Goal: Task Accomplishment & Management: Manage account settings

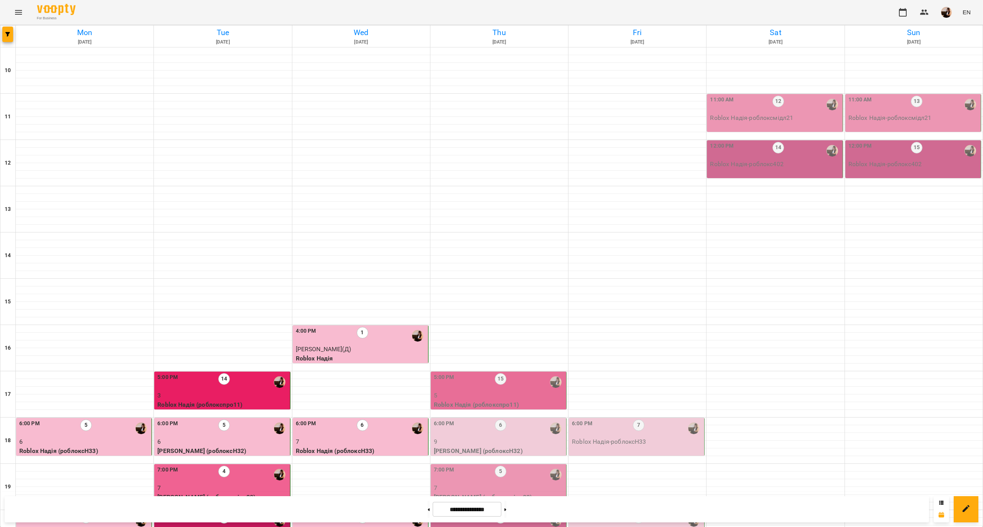
scroll to position [156, 0]
click at [552, 391] on p "5" at bounding box center [499, 395] width 131 height 9
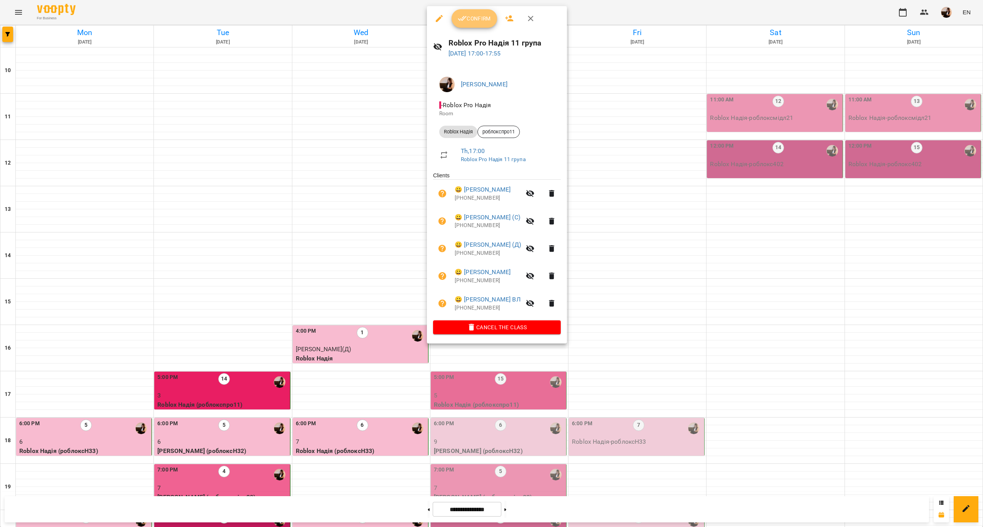
click at [471, 25] on button "Confirm" at bounding box center [473, 18] width 45 height 19
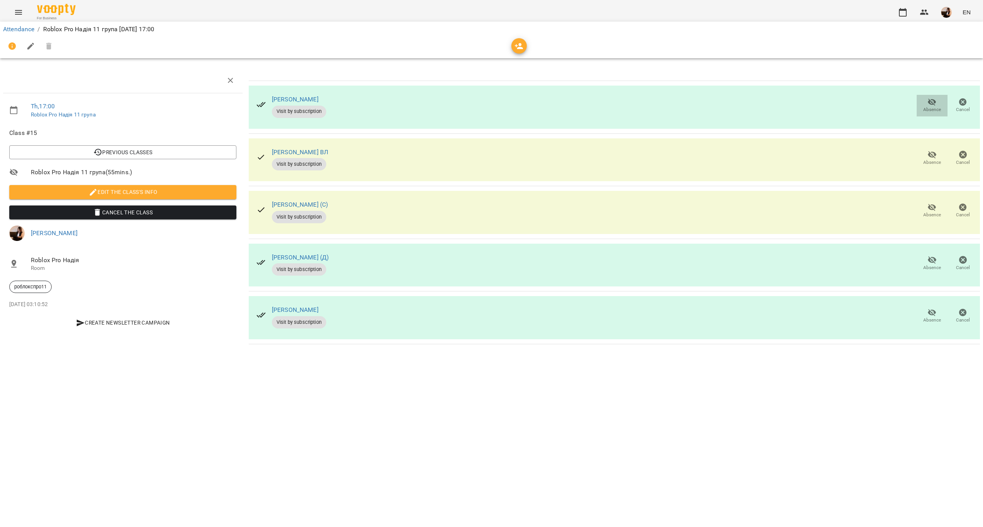
click at [921, 99] on span "Absence" at bounding box center [932, 105] width 22 height 15
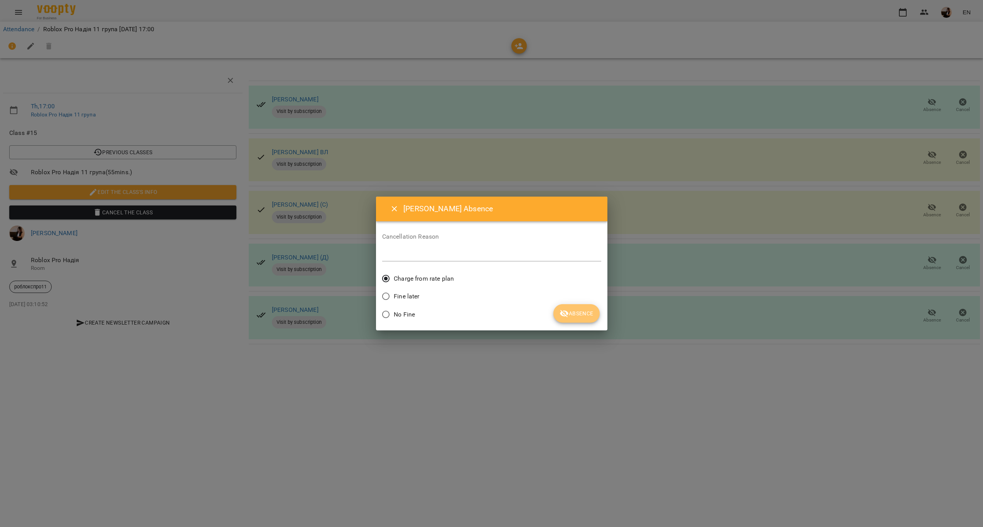
click at [575, 310] on span "Absence" at bounding box center [576, 313] width 34 height 9
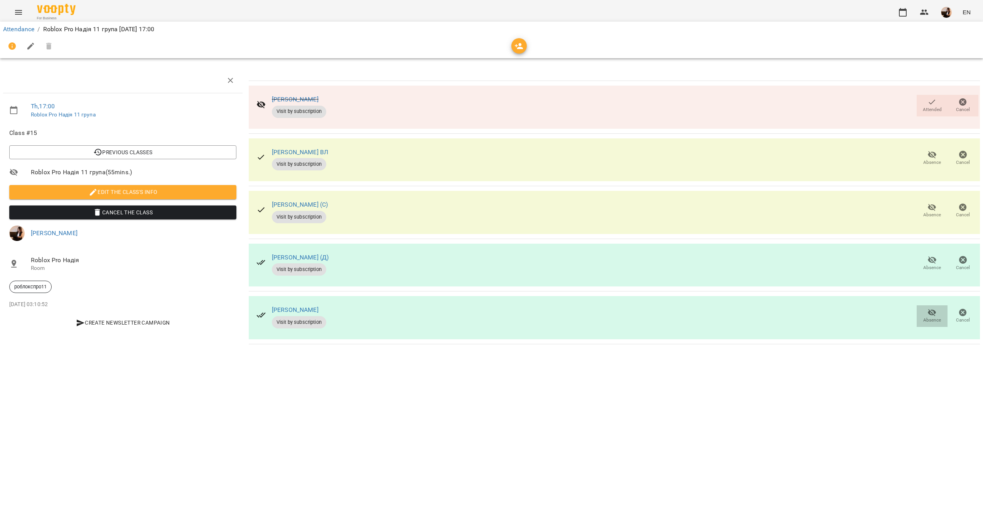
click at [924, 310] on span "Absence" at bounding box center [932, 315] width 22 height 15
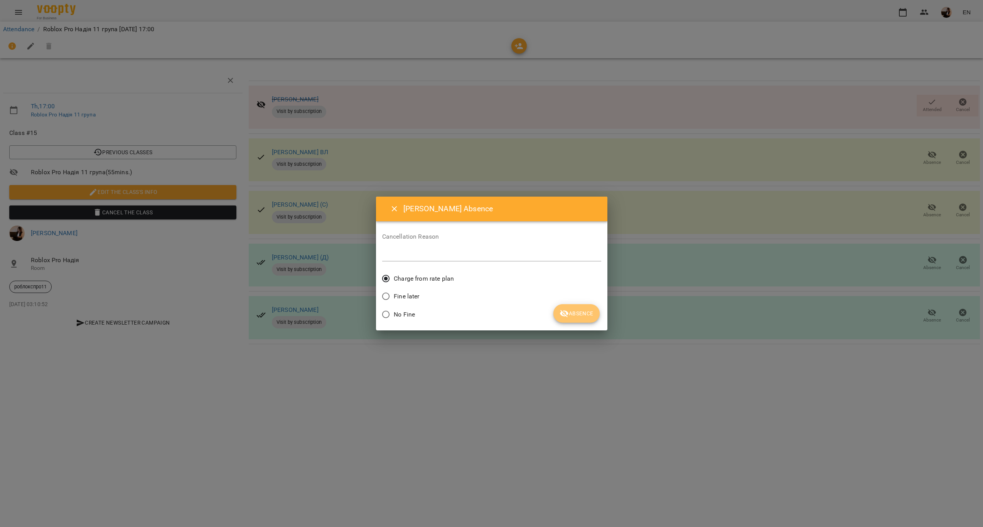
click at [592, 313] on span "Absence" at bounding box center [576, 313] width 34 height 9
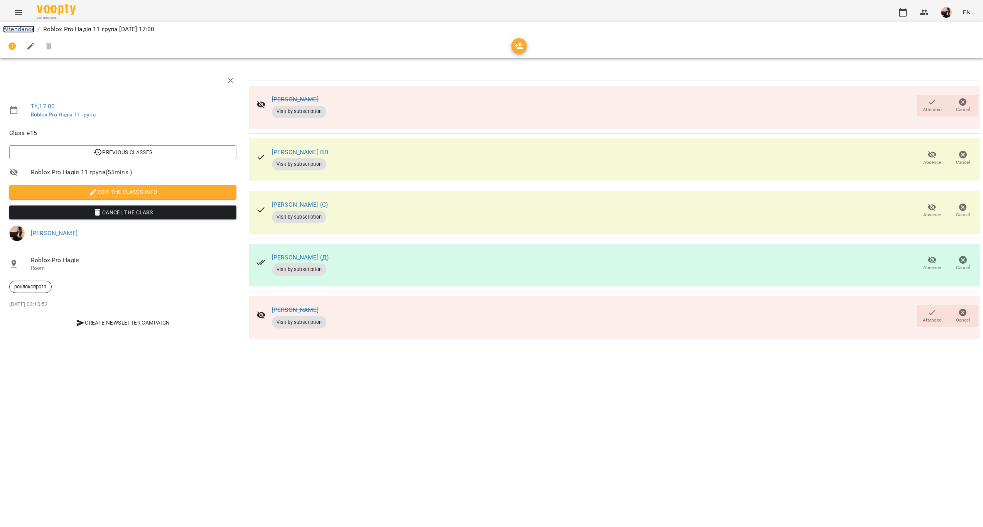
click at [26, 26] on link "Attendance" at bounding box center [18, 28] width 31 height 7
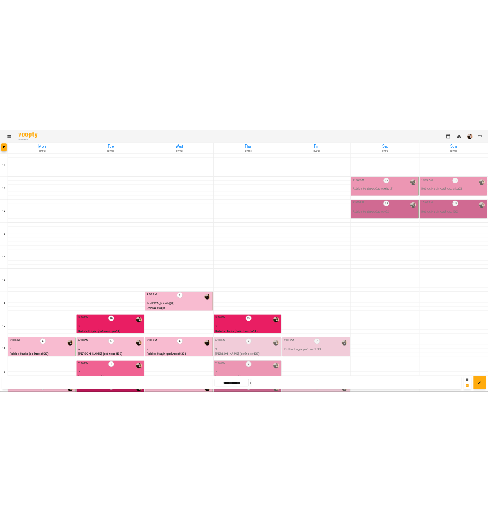
scroll to position [156, 0]
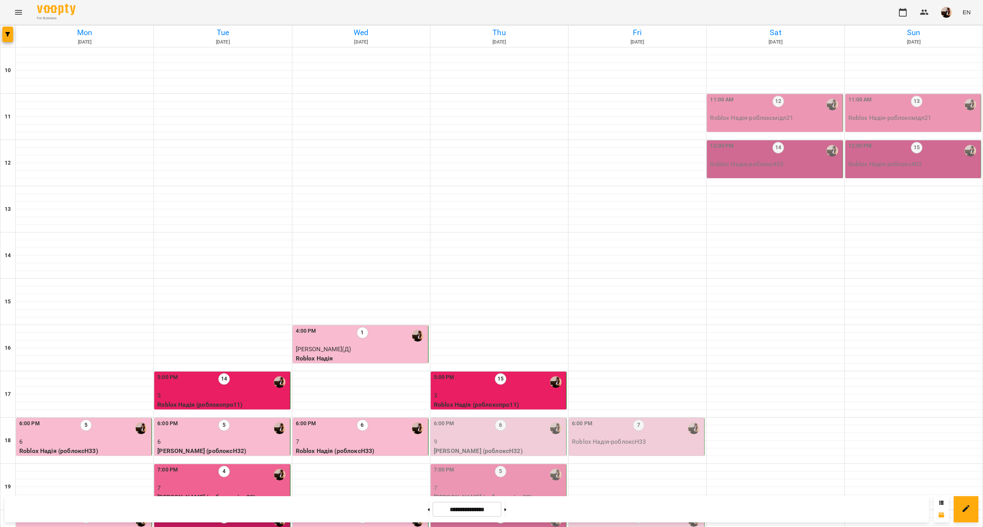
click at [523, 373] on div "5:00 PM 15" at bounding box center [499, 382] width 131 height 18
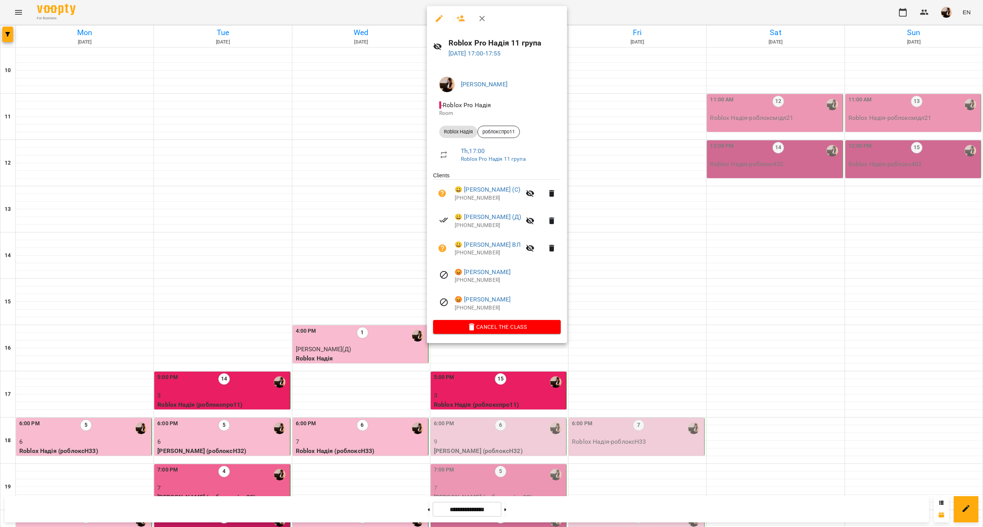
click at [217, 230] on div at bounding box center [491, 263] width 983 height 527
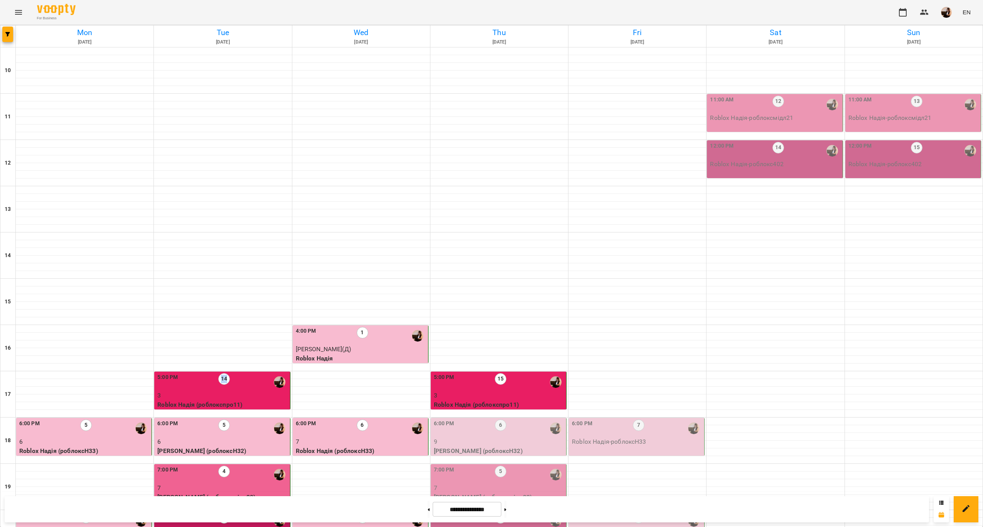
click at [218, 373] on div "14" at bounding box center [224, 382] width 12 height 18
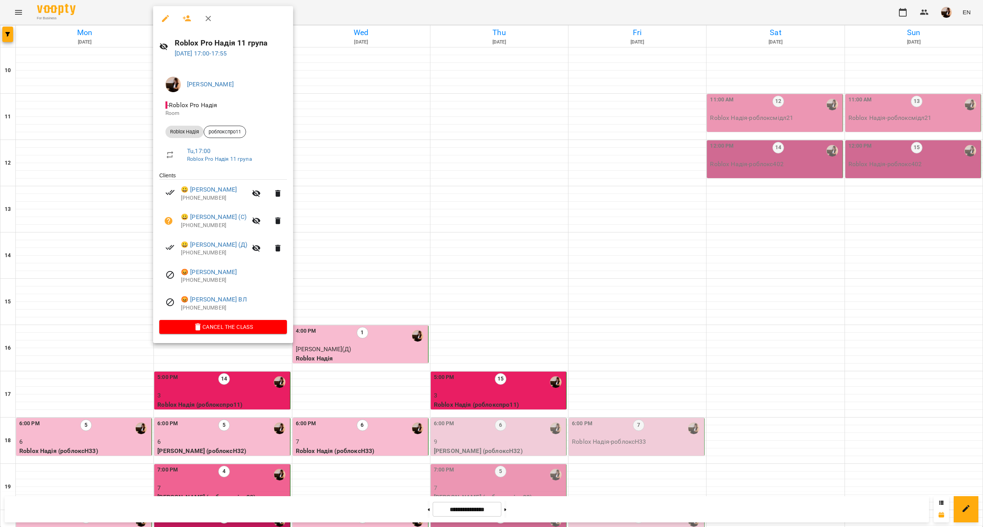
drag, startPoint x: 217, startPoint y: 230, endPoint x: 221, endPoint y: 38, distance: 192.0
click at [221, 38] on h6 "Roblox Pro Надія 11 група" at bounding box center [231, 43] width 113 height 12
copy h6 "Roblox Pro Надія 11 група"
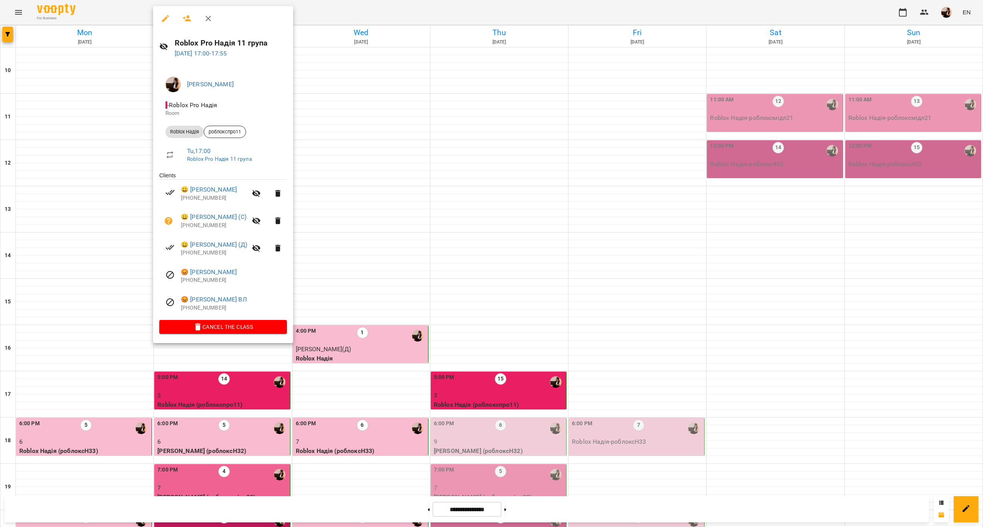
click at [629, 153] on div at bounding box center [491, 263] width 983 height 527
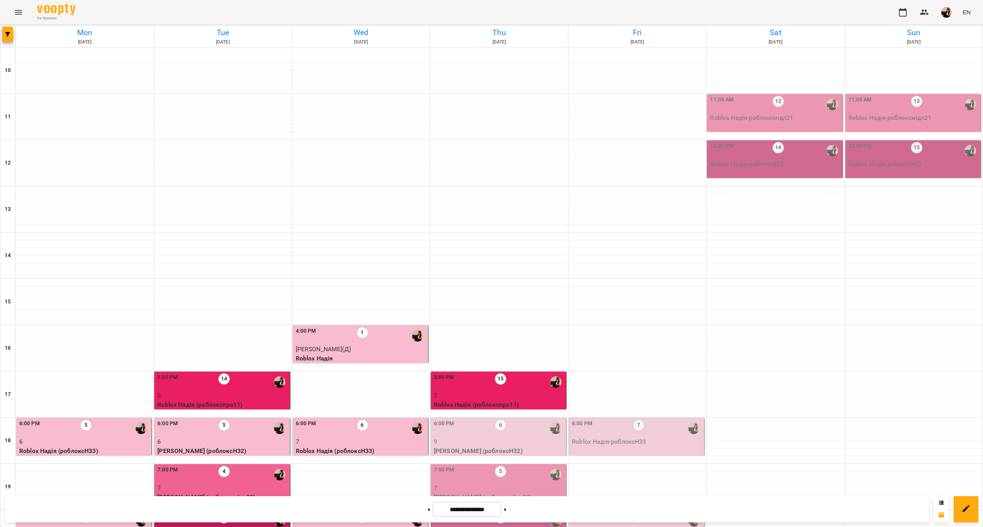
click at [528, 419] on div "6:00 PM 6" at bounding box center [499, 428] width 131 height 18
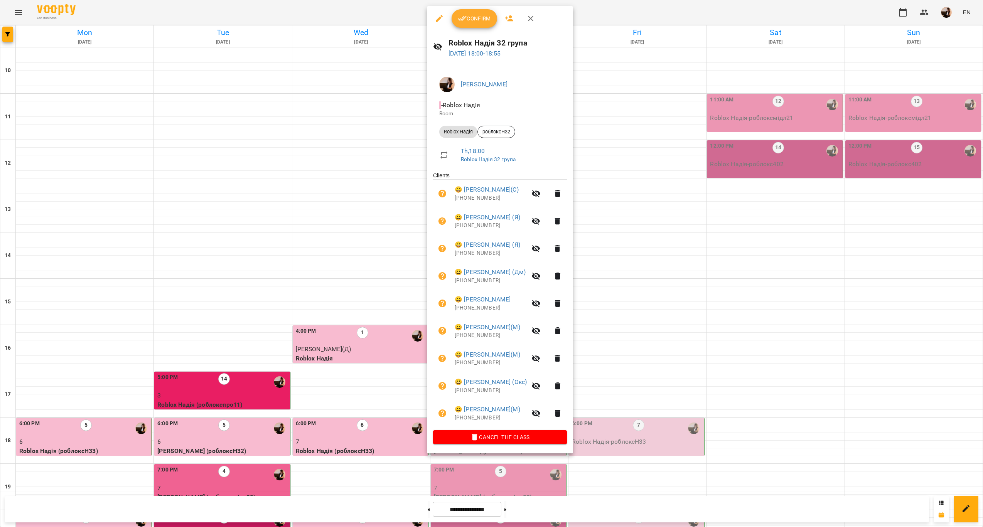
click at [636, 285] on div at bounding box center [491, 263] width 983 height 527
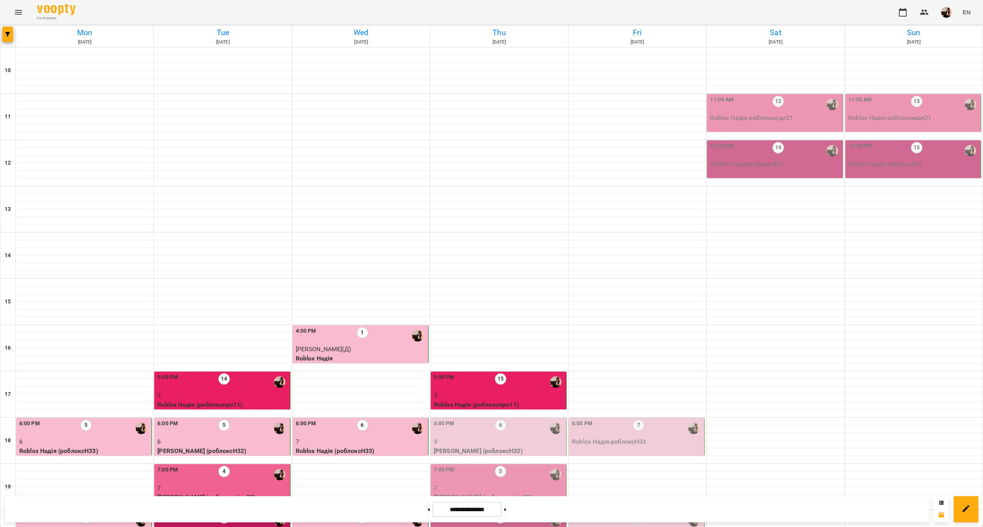
click at [520, 466] on div "7:00 PM 5" at bounding box center [499, 475] width 131 height 18
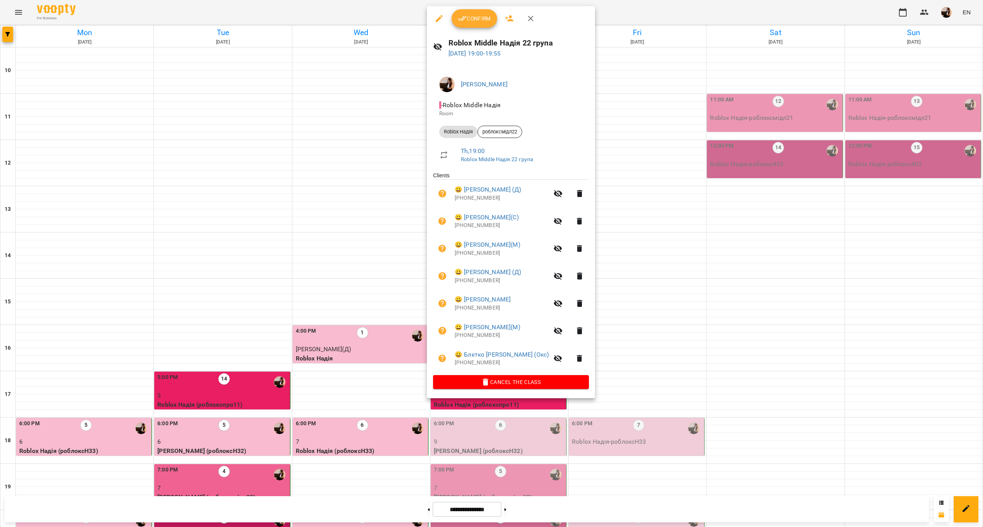
click at [607, 367] on div at bounding box center [491, 263] width 983 height 527
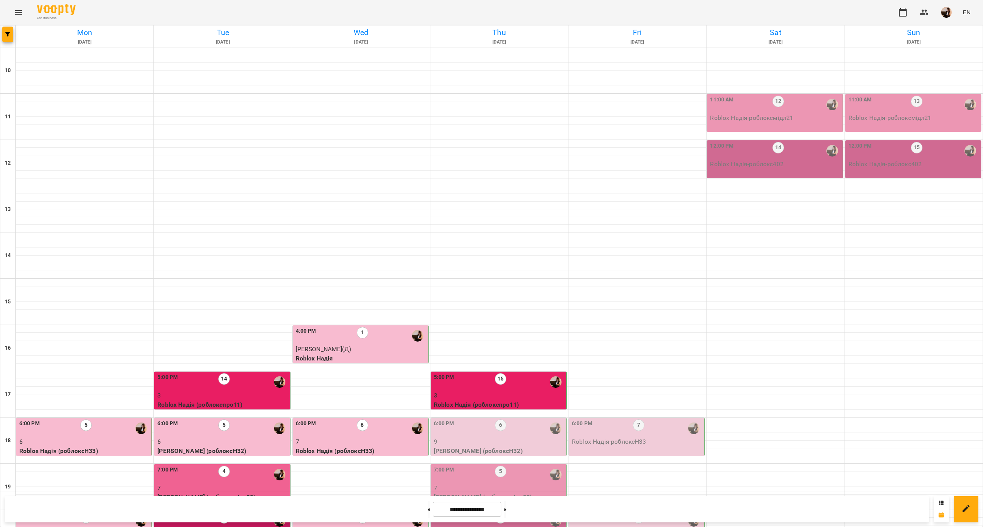
click at [534, 419] on div "6:00 PM 6" at bounding box center [499, 428] width 131 height 18
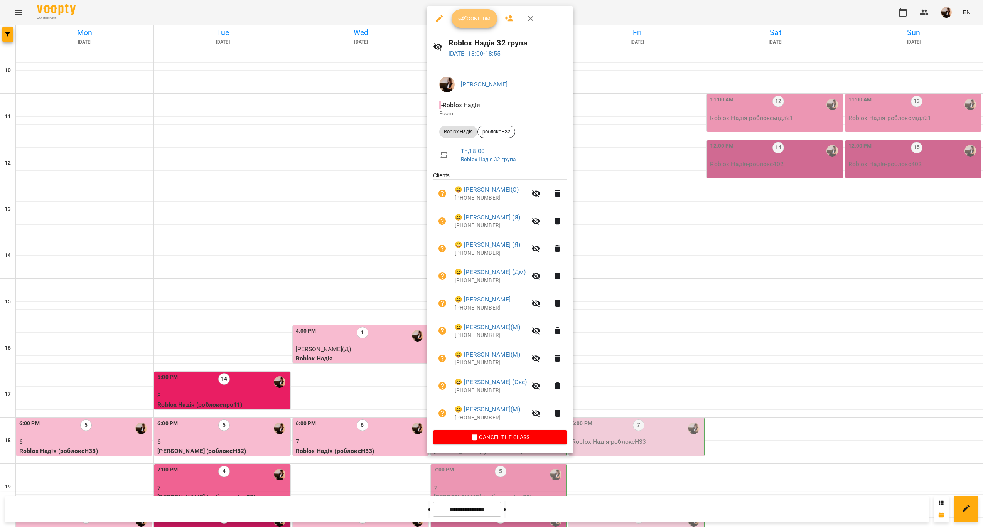
click at [470, 12] on button "Confirm" at bounding box center [473, 18] width 45 height 19
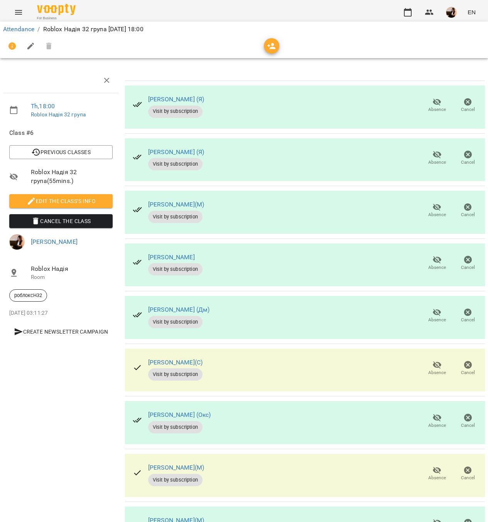
click at [432, 206] on icon "button" at bounding box center [436, 207] width 9 height 9
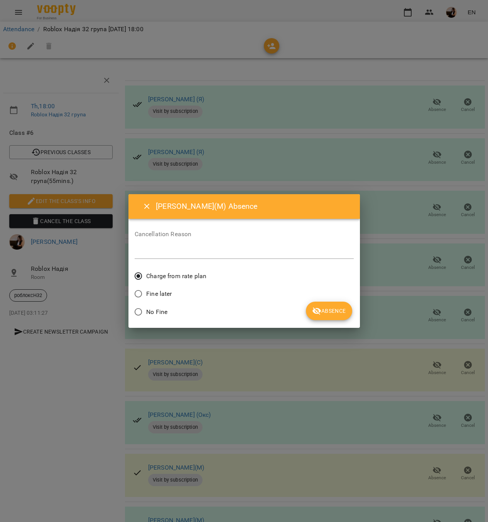
click at [326, 306] on span "Absence" at bounding box center [329, 310] width 34 height 9
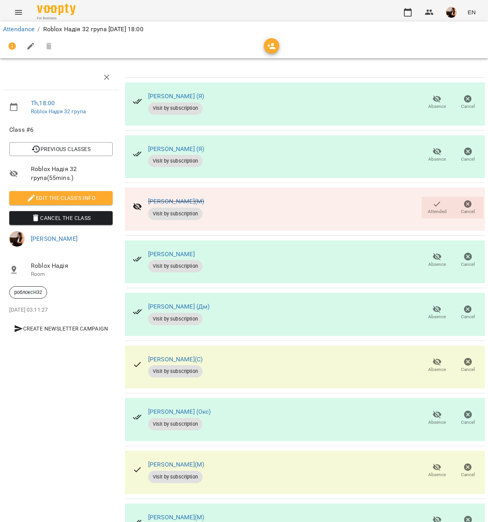
scroll to position [47, 0]
click at [434, 357] on span "Absence" at bounding box center [437, 364] width 22 height 15
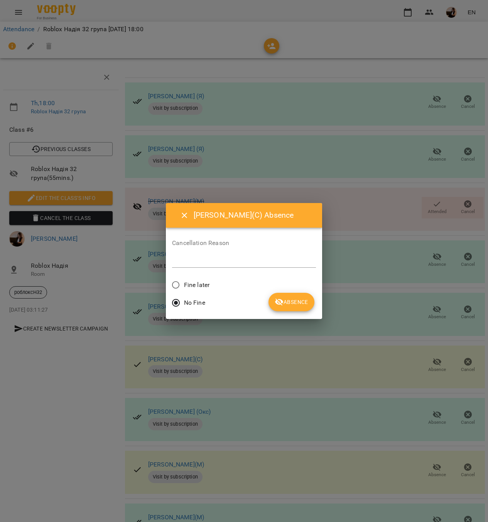
click at [205, 287] on span "Fine later" at bounding box center [196, 285] width 25 height 9
click at [312, 300] on button "Absence" at bounding box center [291, 302] width 46 height 19
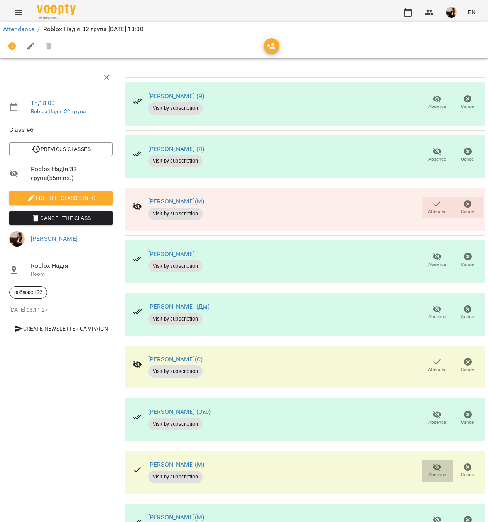
click at [426, 463] on span "Absence" at bounding box center [437, 470] width 22 height 15
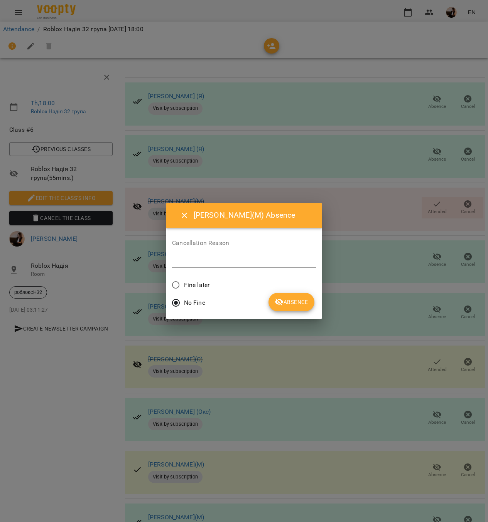
click at [204, 288] on span "Fine later" at bounding box center [196, 285] width 25 height 9
click at [275, 297] on button "Absence" at bounding box center [291, 302] width 46 height 19
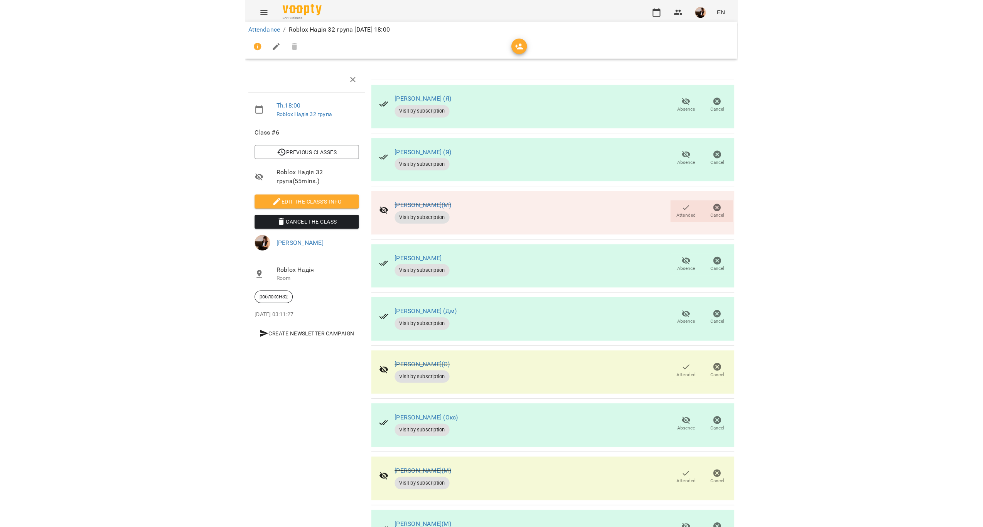
scroll to position [0, 0]
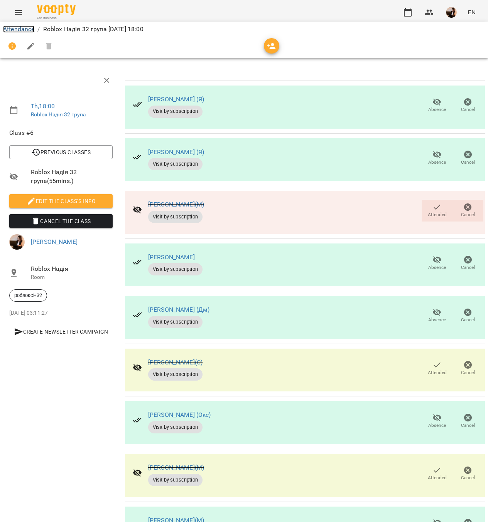
click at [30, 28] on link "Attendance" at bounding box center [18, 28] width 31 height 7
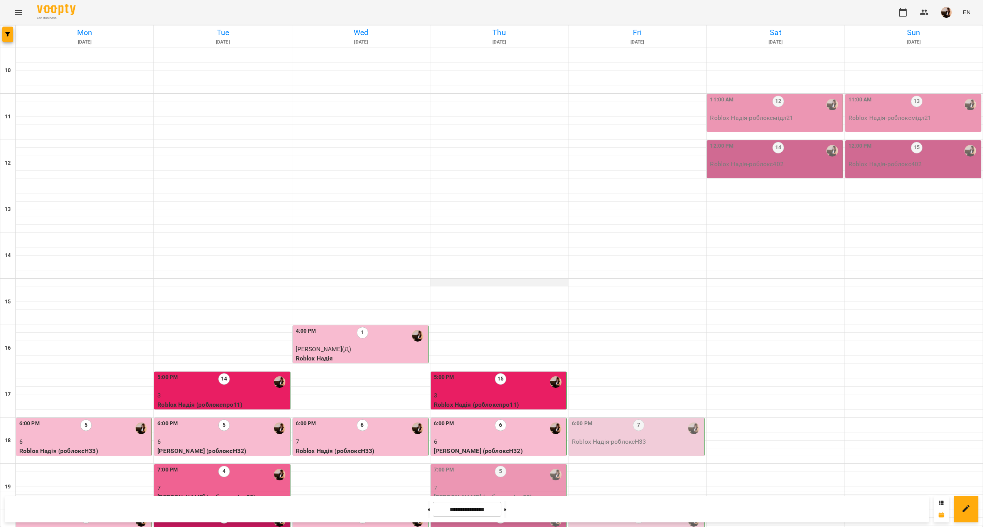
scroll to position [156, 0]
click at [532, 391] on p "3" at bounding box center [499, 395] width 131 height 9
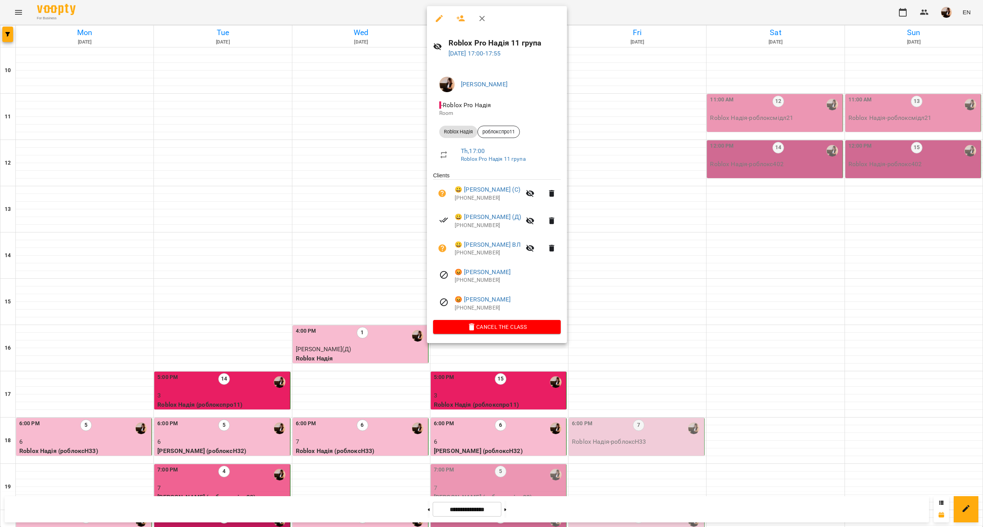
drag, startPoint x: 376, startPoint y: 294, endPoint x: 382, endPoint y: 291, distance: 6.4
click at [376, 294] on div at bounding box center [491, 263] width 983 height 527
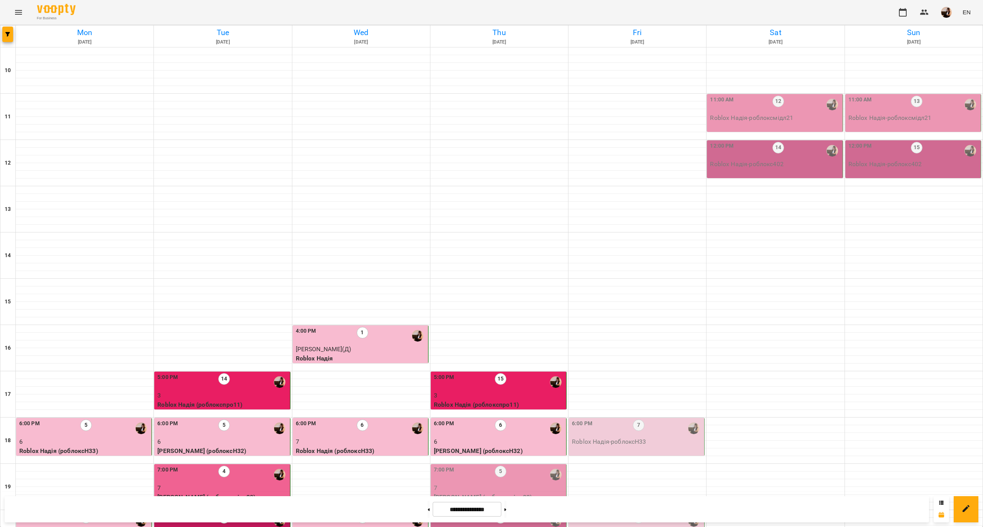
click at [486, 437] on p "6" at bounding box center [499, 441] width 131 height 9
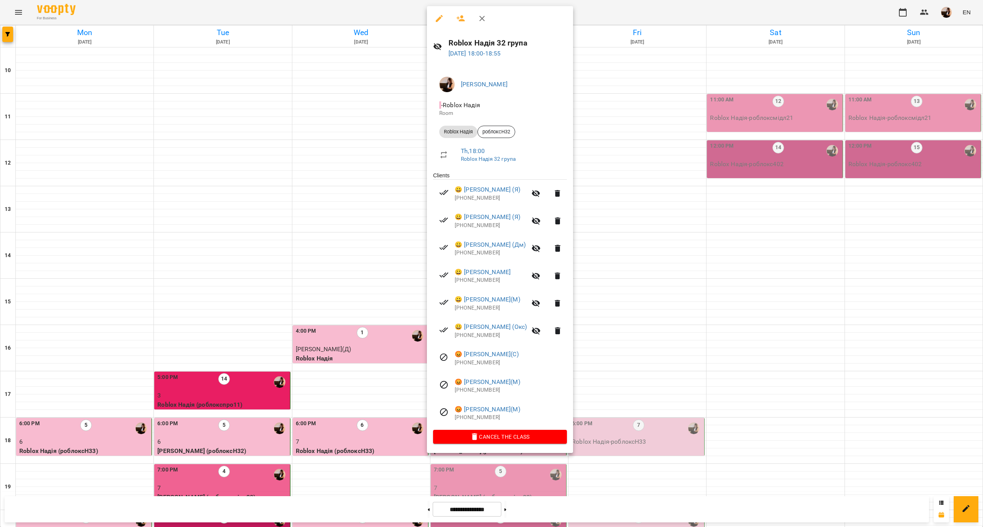
click at [493, 38] on h6 "Roblox Надія 32 група" at bounding box center [507, 43] width 118 height 12
copy h6 "Roblox Надія 32 група"
click at [240, 283] on div at bounding box center [491, 263] width 983 height 527
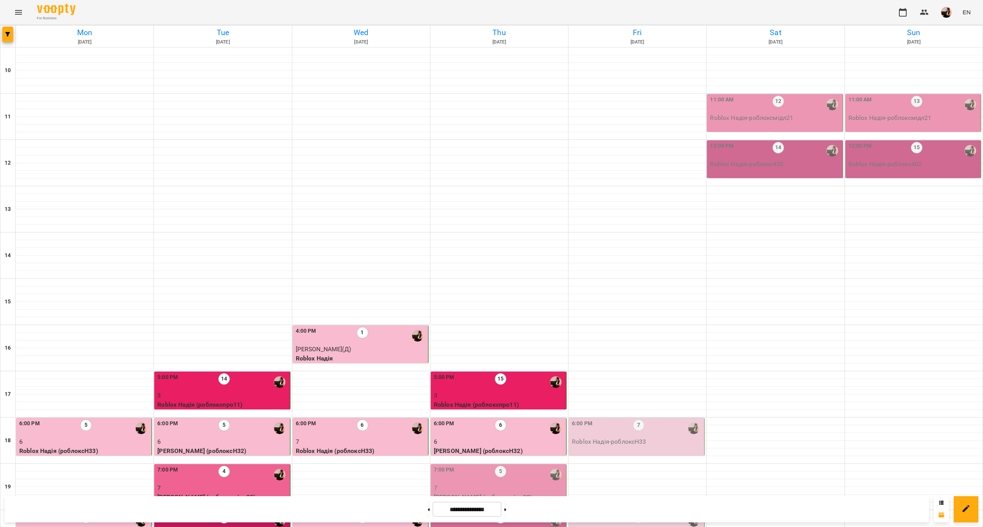
click at [240, 437] on p "6" at bounding box center [222, 441] width 131 height 9
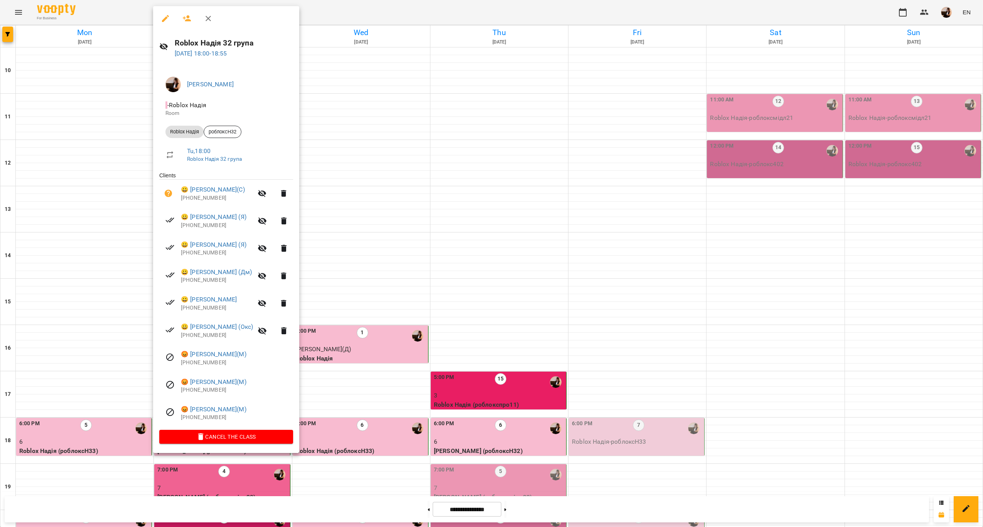
click at [479, 248] on div at bounding box center [491, 263] width 983 height 527
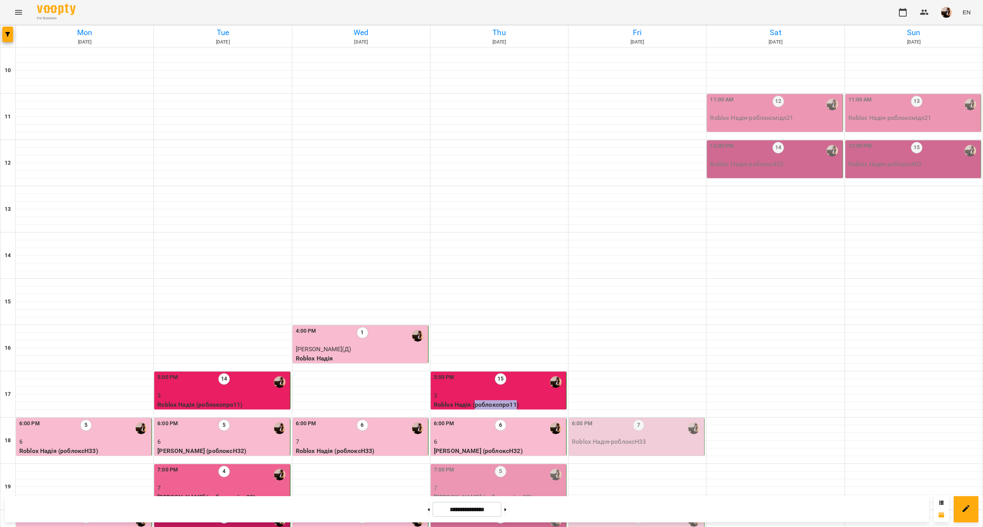
click at [479, 400] on p "Roblox Надія (роблокспро11)" at bounding box center [499, 404] width 131 height 9
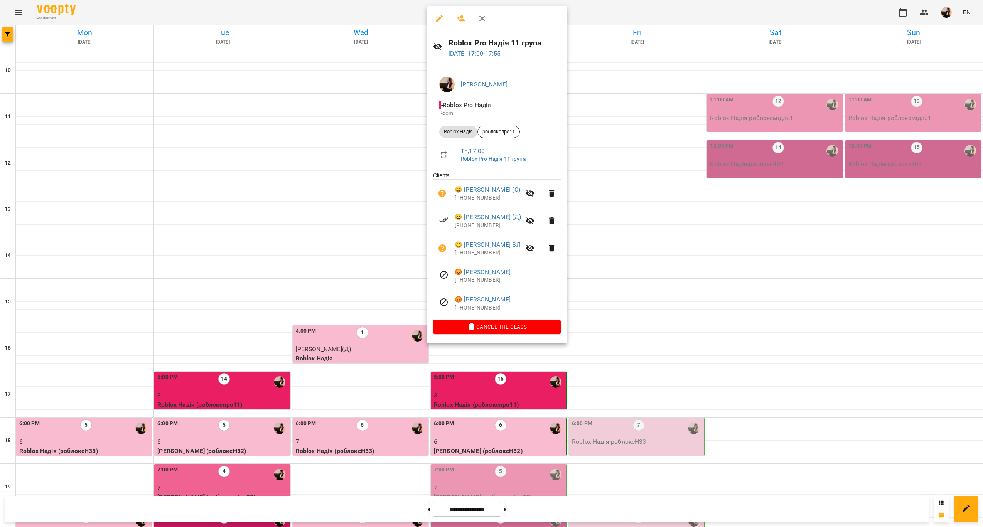
click at [479, 376] on div at bounding box center [491, 263] width 983 height 527
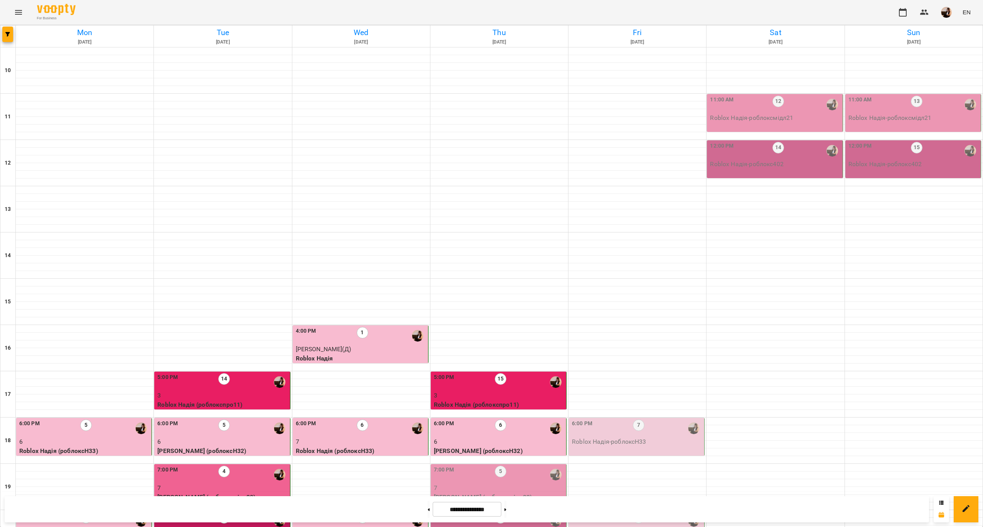
click at [493, 437] on p "6" at bounding box center [499, 441] width 131 height 9
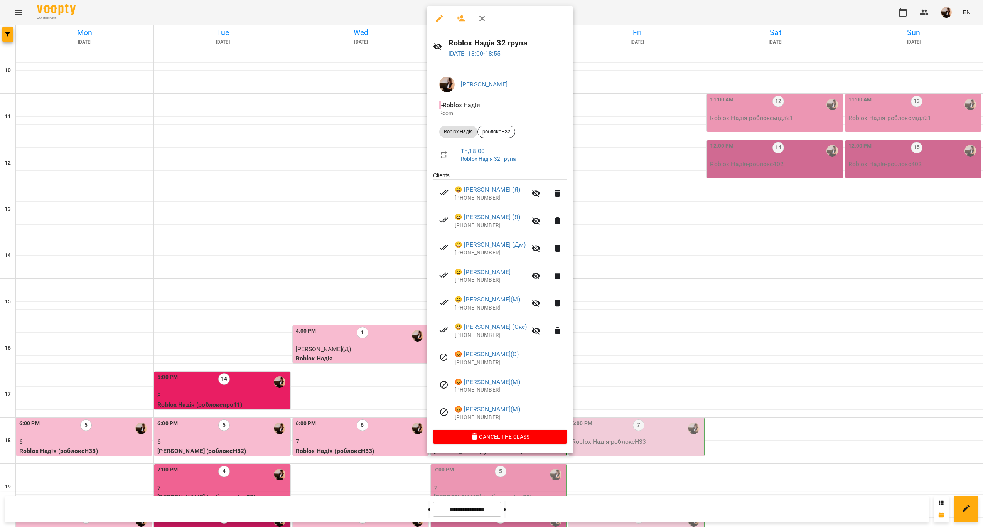
click at [654, 359] on div at bounding box center [491, 263] width 983 height 527
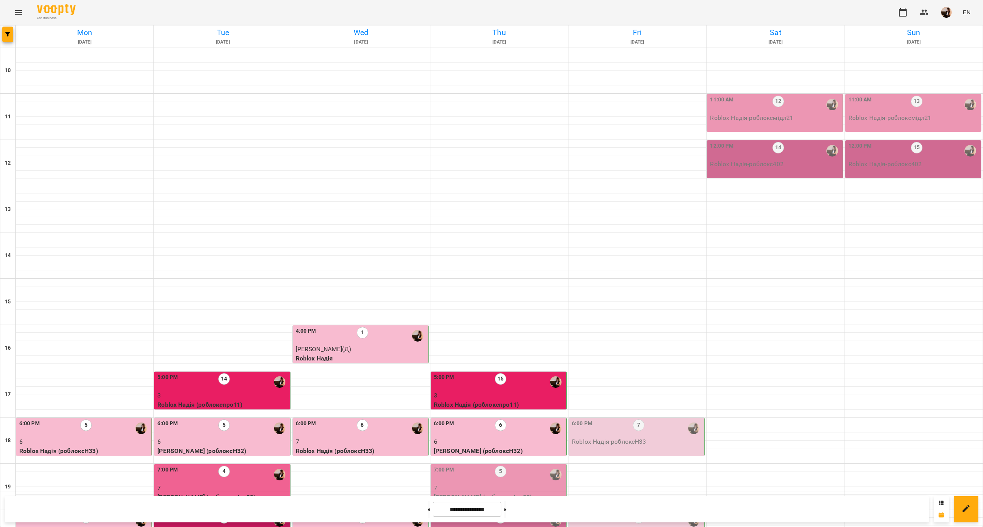
click at [531, 483] on p "7" at bounding box center [499, 487] width 131 height 9
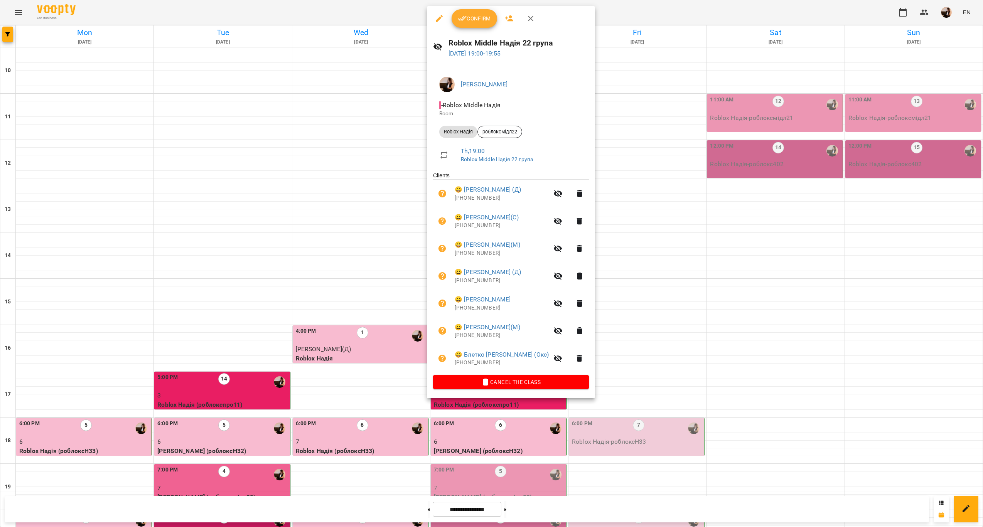
click at [481, 22] on span "Confirm" at bounding box center [474, 18] width 33 height 9
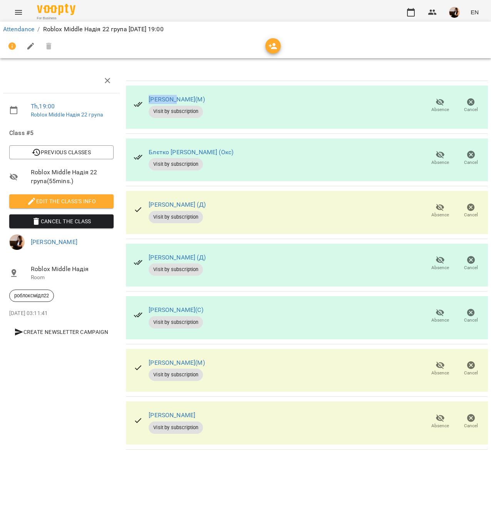
drag, startPoint x: 187, startPoint y: 96, endPoint x: 135, endPoint y: 99, distance: 51.4
click at [135, 99] on div "[PERSON_NAME]([GEOGRAPHIC_DATA]) Visit by subscription" at bounding box center [170, 105] width 84 height 37
copy link "[PERSON_NAME](М)"
click at [256, 151] on div "Блєтко [PERSON_NAME] (Окс) Visit by subscription Absence Cancel" at bounding box center [307, 159] width 362 height 43
click at [246, 207] on div "[PERSON_NAME] (Д) Visit by subscription Absence Cancel" at bounding box center [307, 212] width 362 height 43
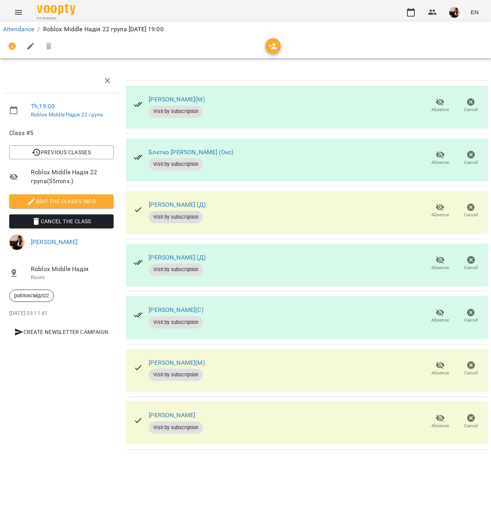
click at [270, 199] on div "[PERSON_NAME] (Д) Visit by subscription Absence Cancel" at bounding box center [307, 212] width 362 height 43
click at [426, 259] on button "Absence" at bounding box center [440, 264] width 31 height 22
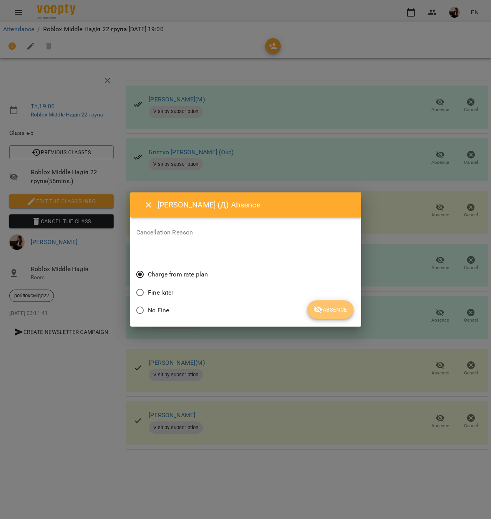
click at [321, 303] on button "Absence" at bounding box center [331, 309] width 46 height 19
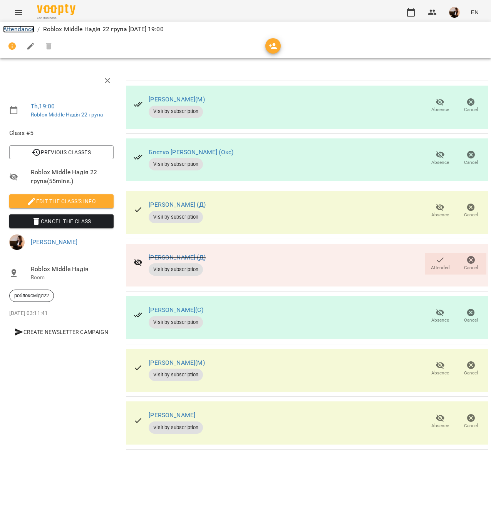
click at [10, 32] on link "Attendance" at bounding box center [18, 28] width 31 height 7
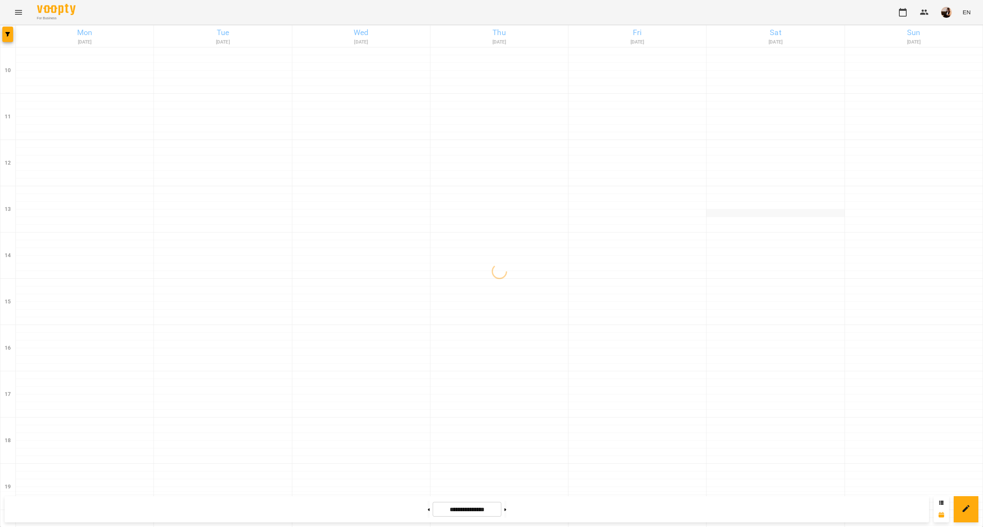
scroll to position [156, 0]
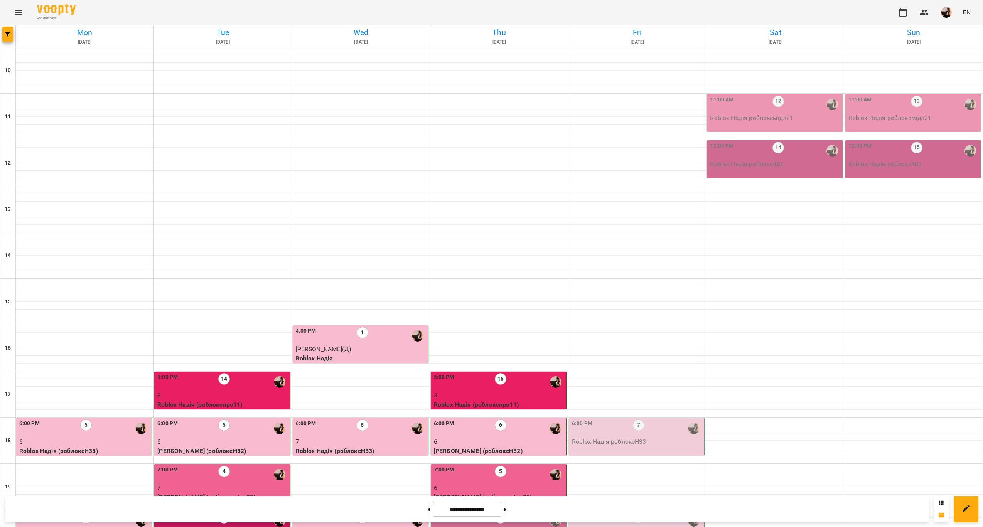
click at [480, 466] on div "7:00 PM 5" at bounding box center [499, 475] width 131 height 18
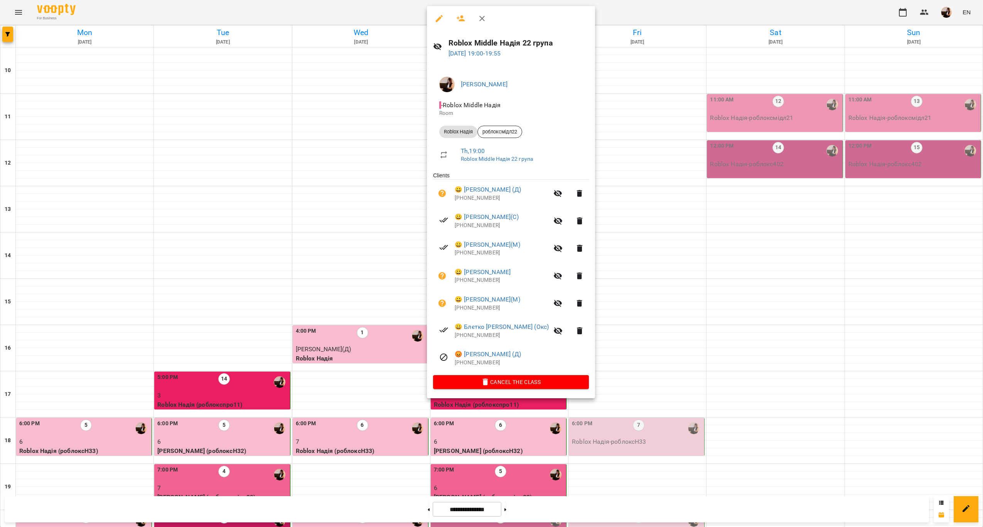
click at [249, 320] on div at bounding box center [491, 263] width 983 height 527
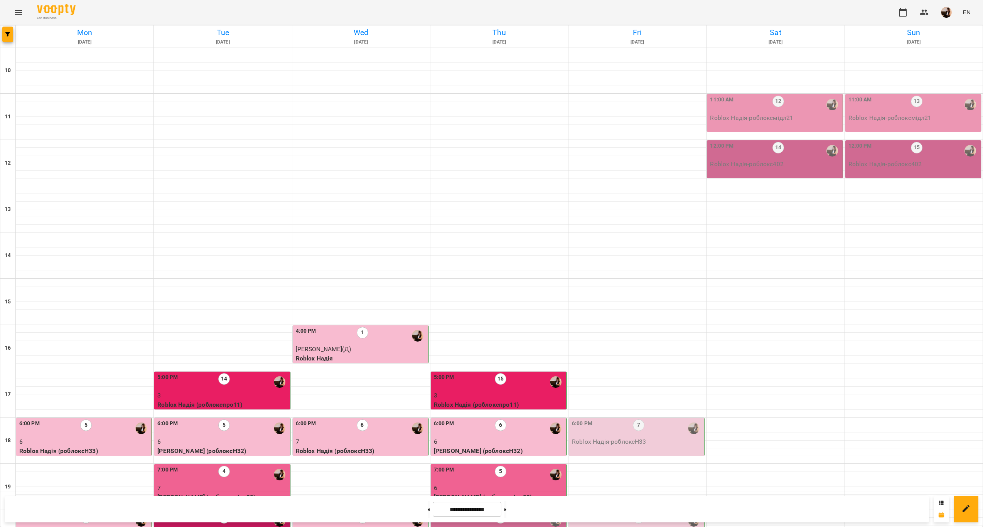
click at [243, 466] on div "7:00 PM 4" at bounding box center [222, 475] width 131 height 18
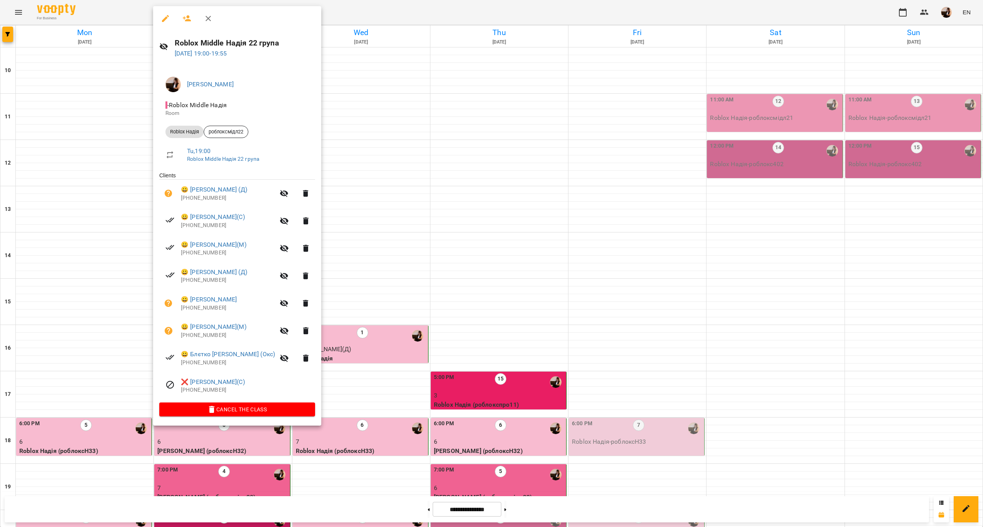
click at [500, 329] on div at bounding box center [491, 263] width 983 height 527
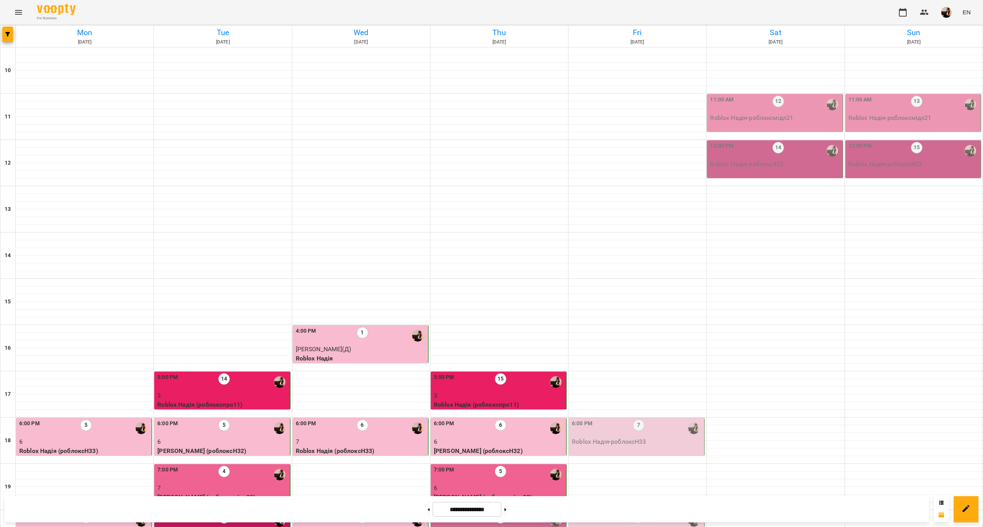
click at [528, 527] on p "7" at bounding box center [499, 534] width 131 height 9
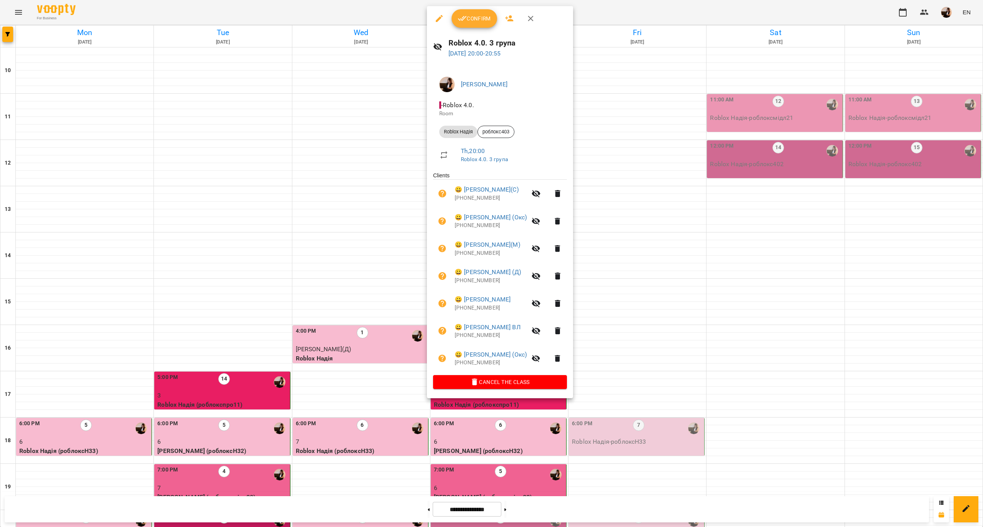
click at [672, 372] on div at bounding box center [491, 263] width 983 height 527
